Goal: Task Accomplishment & Management: Manage account settings

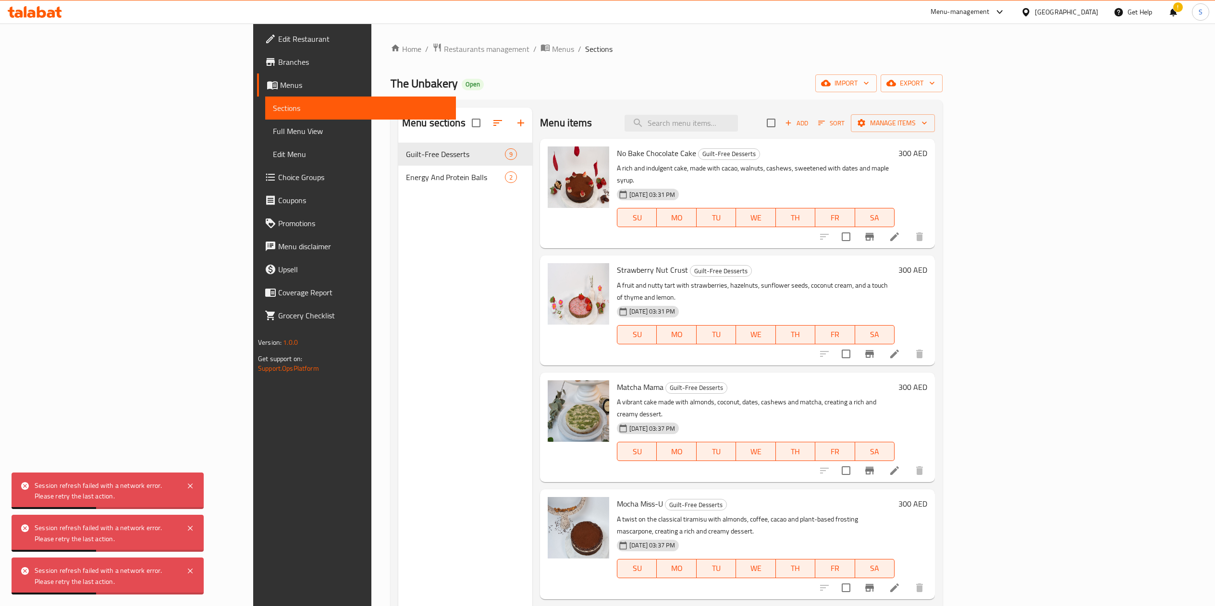
scroll to position [23, 0]
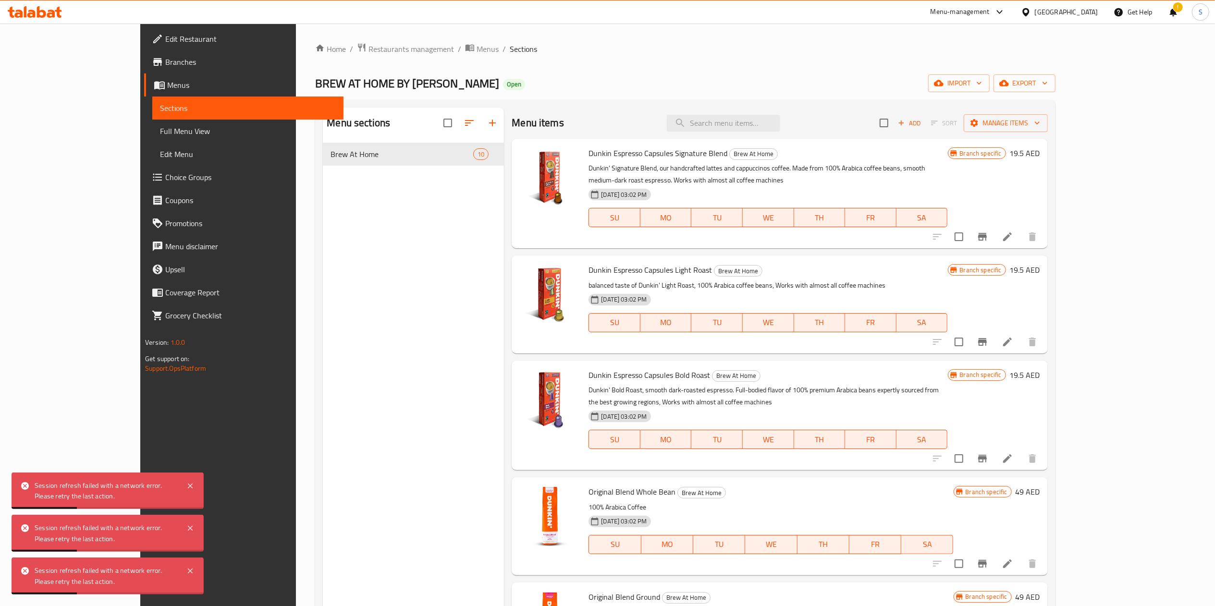
click at [961, 16] on div "Menu-management" at bounding box center [959, 12] width 59 height 12
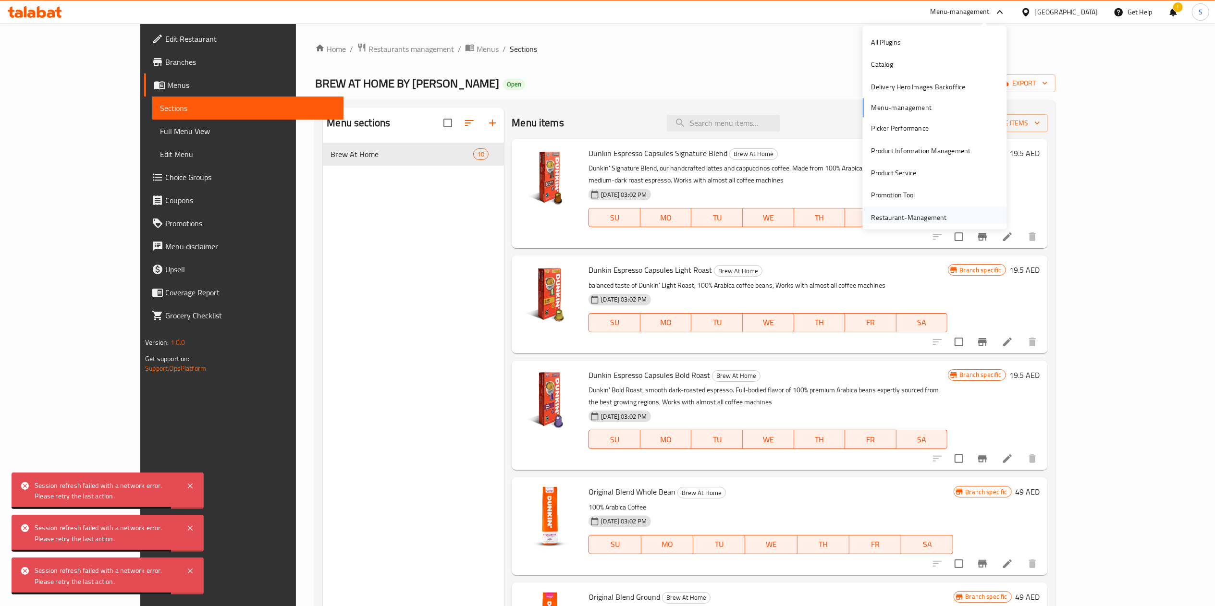
click at [881, 214] on div "Restaurant-Management" at bounding box center [908, 217] width 75 height 11
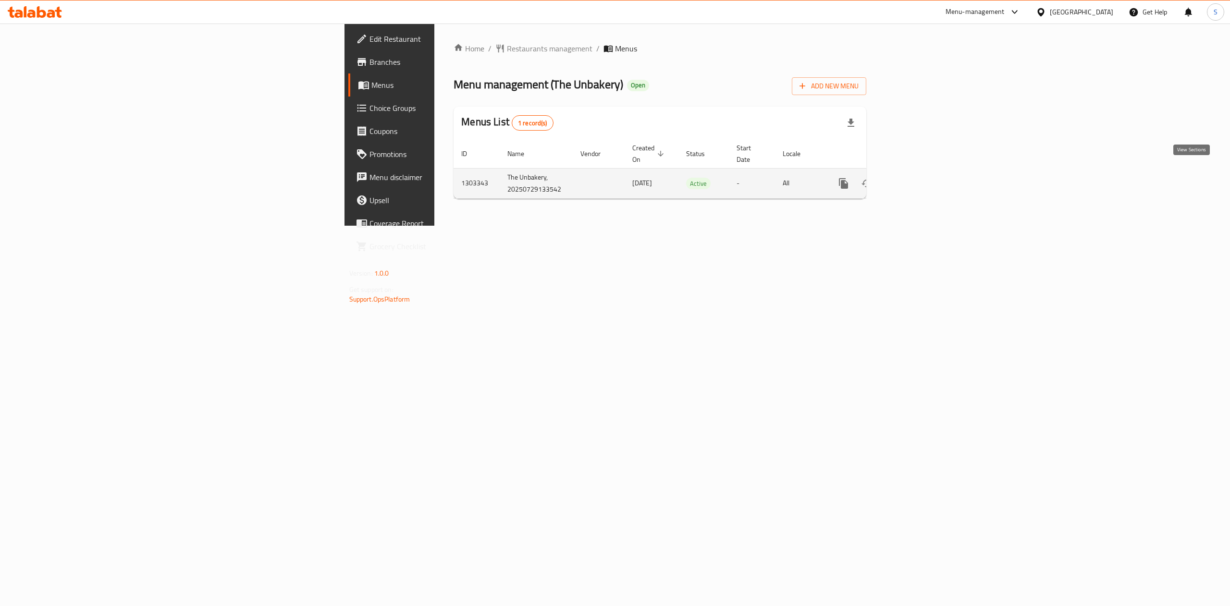
click at [918, 178] on icon "enhanced table" at bounding box center [913, 184] width 12 height 12
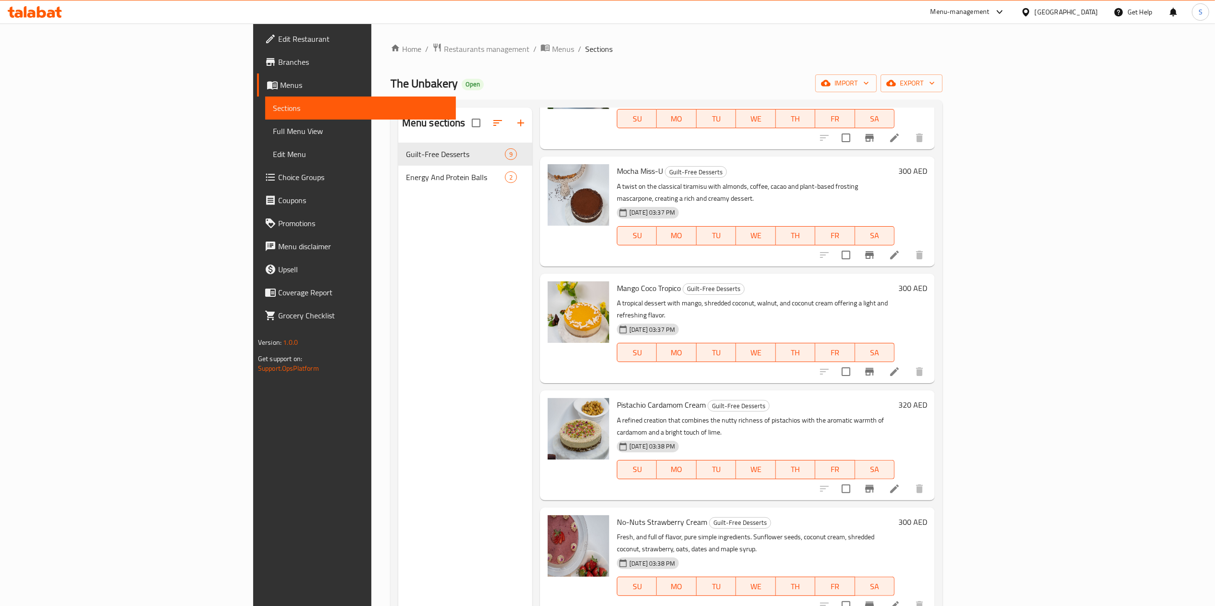
scroll to position [135, 0]
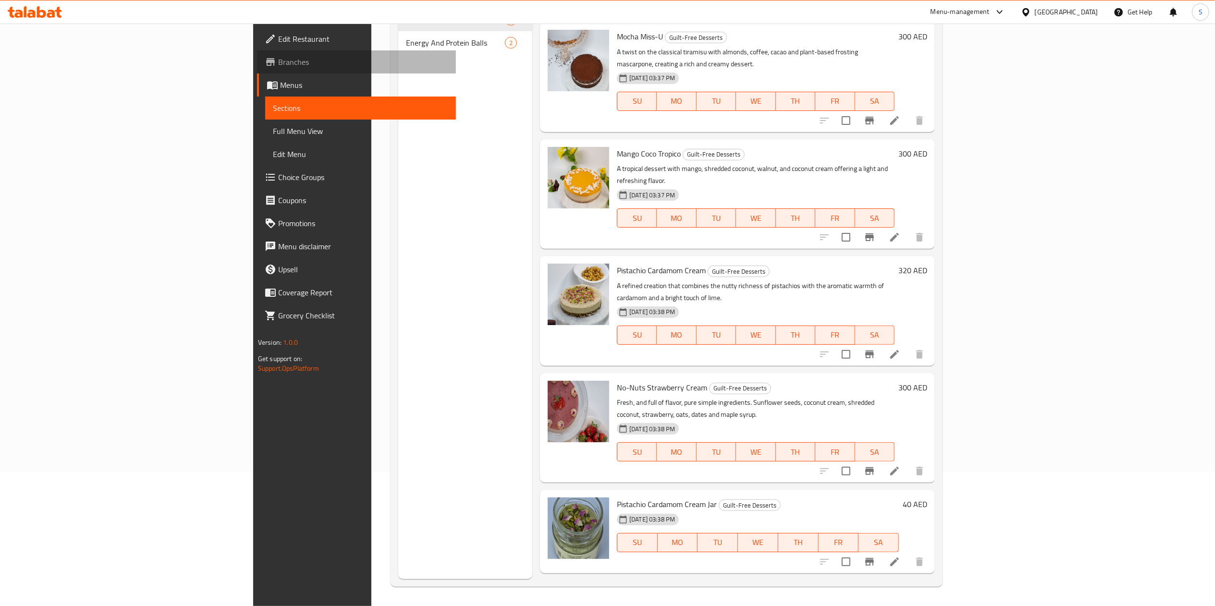
click at [278, 61] on span "Branches" at bounding box center [363, 62] width 170 height 12
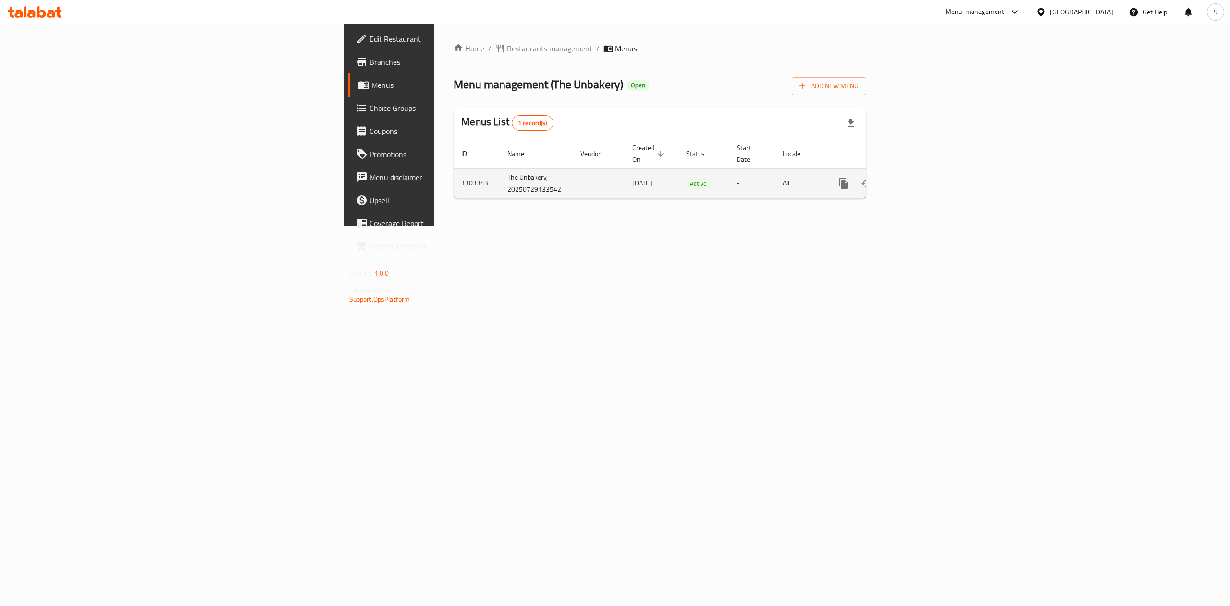
click at [917, 179] on icon "enhanced table" at bounding box center [912, 183] width 9 height 9
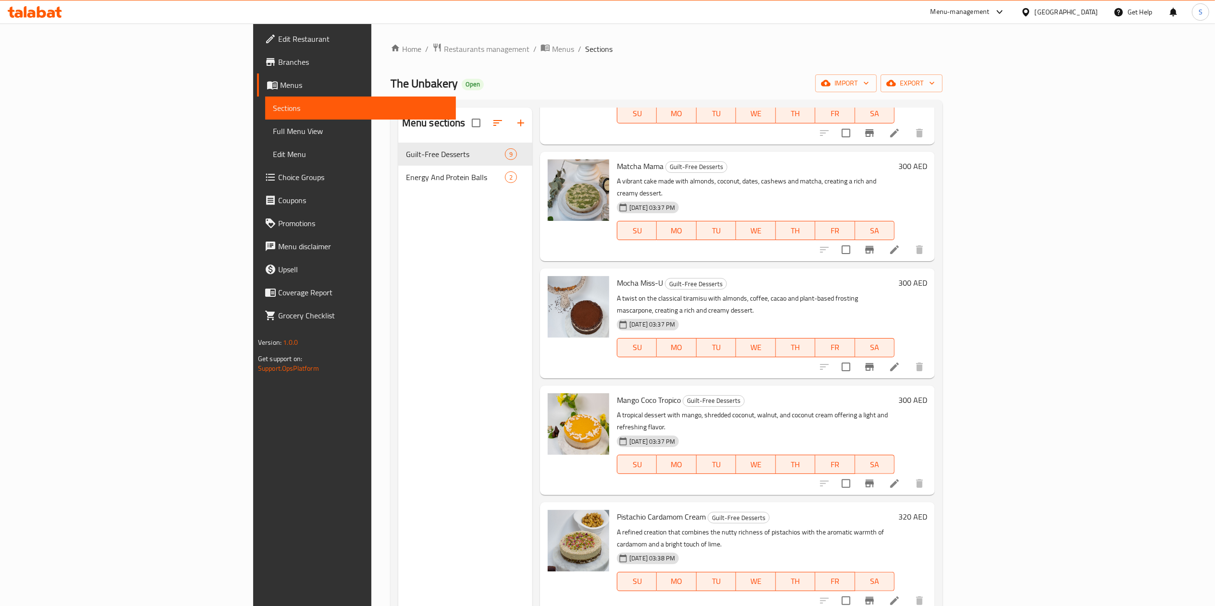
scroll to position [247, 0]
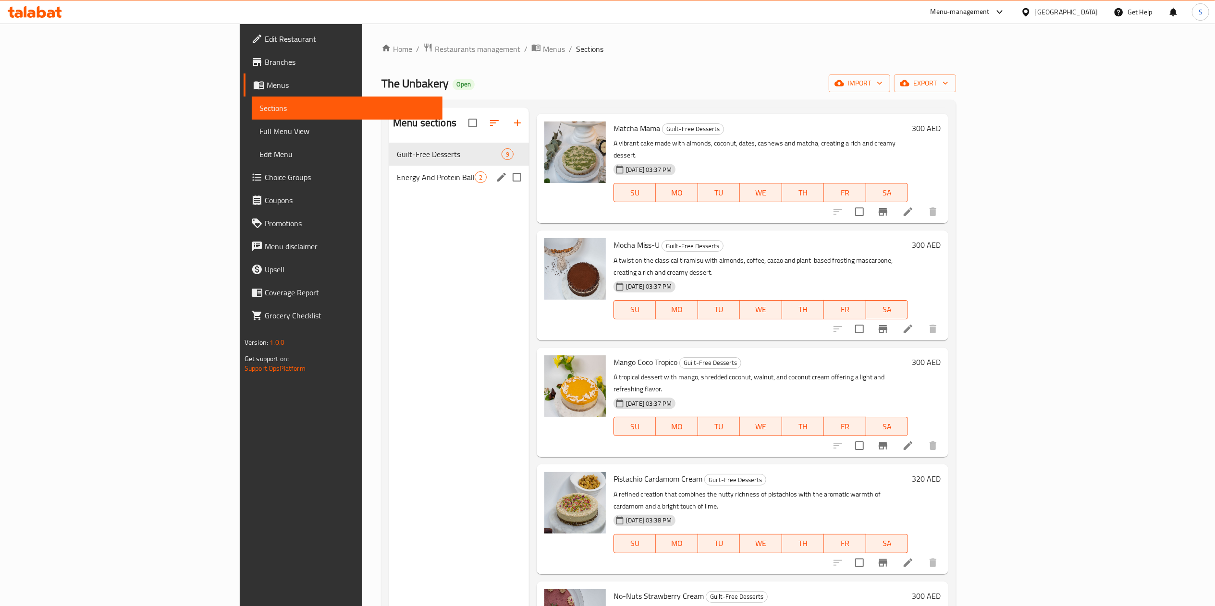
click at [389, 184] on div "Energy And Protein Balls 2" at bounding box center [459, 177] width 140 height 23
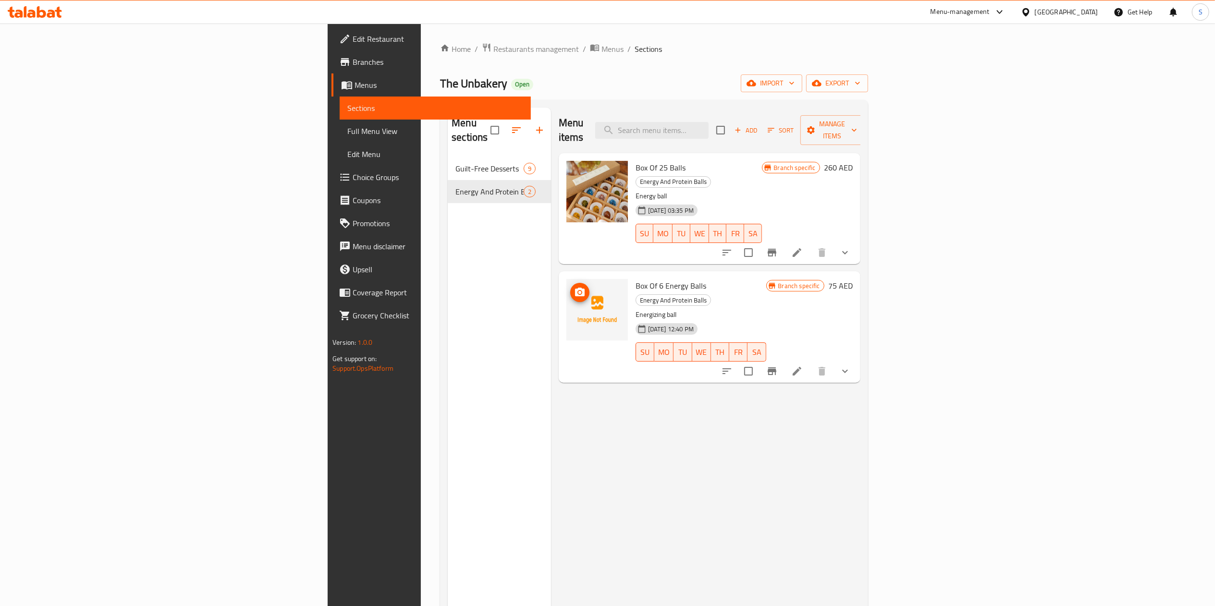
click at [566, 279] on img at bounding box center [596, 309] width 61 height 61
click at [574, 287] on icon "upload picture" at bounding box center [580, 293] width 12 height 12
